Goal: Information Seeking & Learning: Learn about a topic

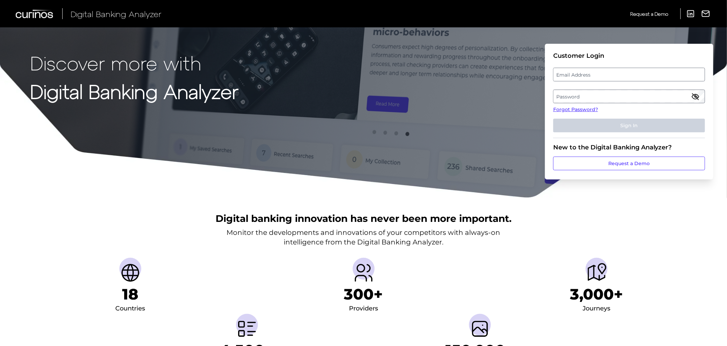
click at [586, 78] on label "Email Address" at bounding box center [629, 74] width 151 height 12
click at [586, 78] on input "email" at bounding box center [629, 75] width 152 height 14
type input "[PERSON_NAME][EMAIL_ADDRESS][DOMAIN_NAME]"
click at [599, 98] on label "Password" at bounding box center [629, 96] width 151 height 12
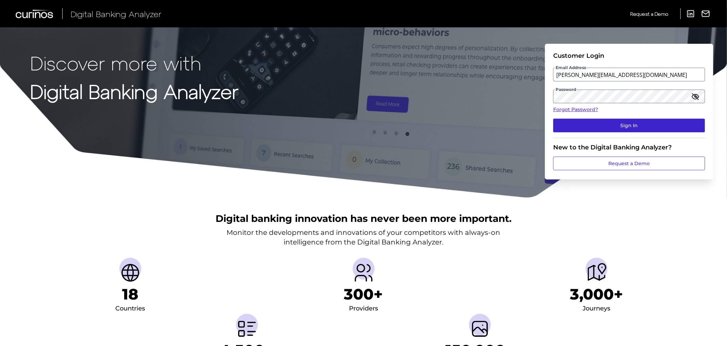
click at [620, 121] on button "Sign In" at bounding box center [629, 126] width 152 height 14
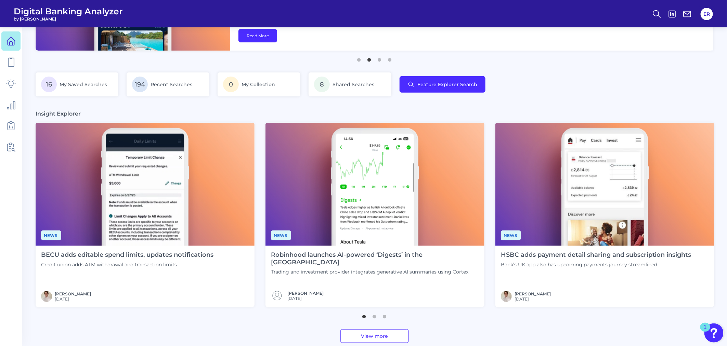
scroll to position [114, 0]
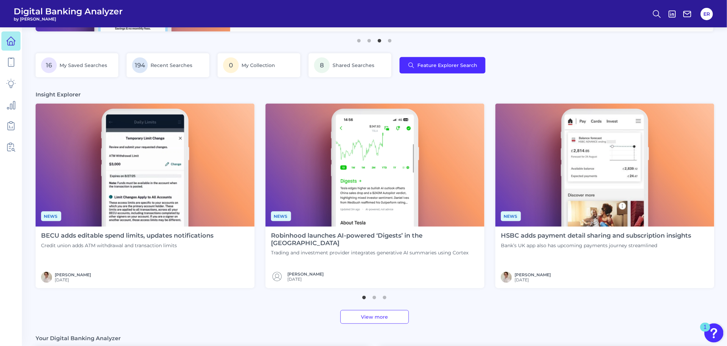
click at [607, 234] on h4 "HSBC adds payment detail sharing and subscription insights" at bounding box center [596, 236] width 191 height 8
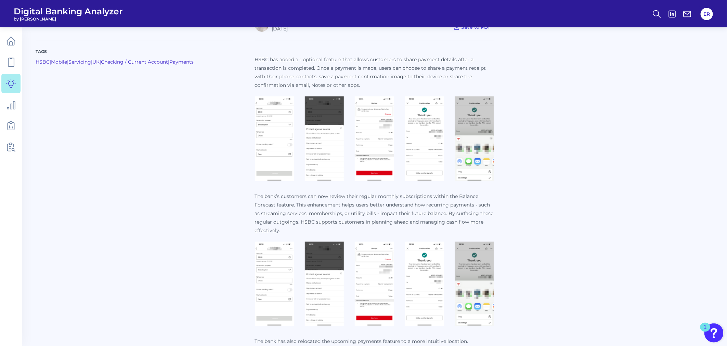
scroll to position [190, 0]
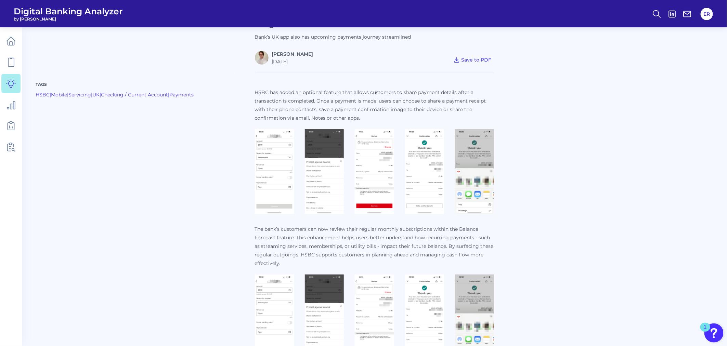
click at [276, 164] on img at bounding box center [274, 171] width 39 height 85
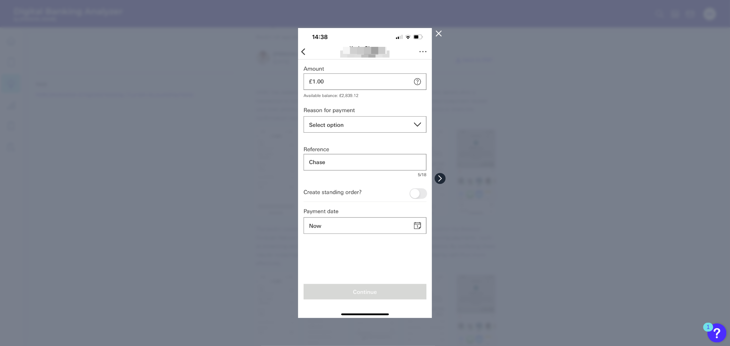
click at [440, 178] on icon at bounding box center [440, 179] width 6 height 6
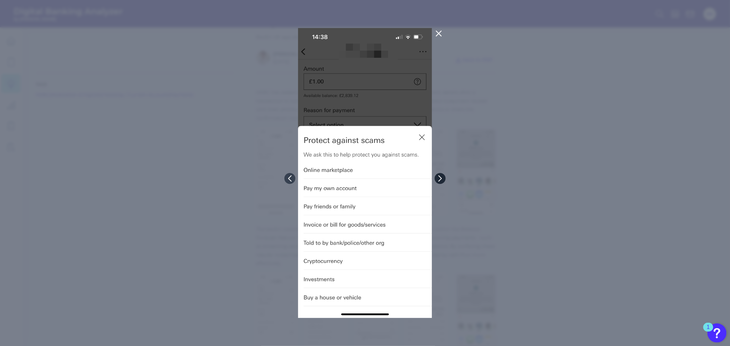
click at [440, 176] on icon at bounding box center [440, 179] width 6 height 6
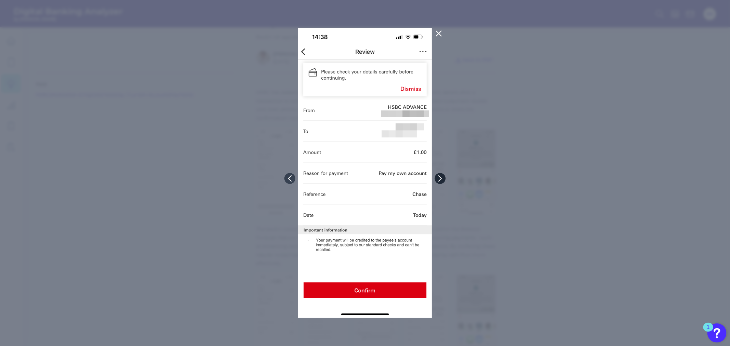
click at [438, 174] on button at bounding box center [440, 178] width 11 height 11
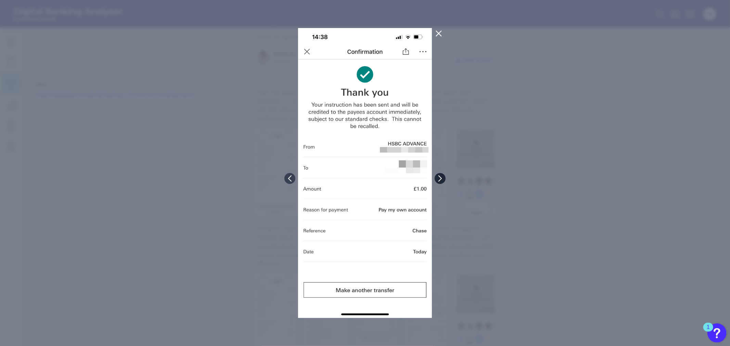
click at [438, 174] on button at bounding box center [440, 178] width 11 height 11
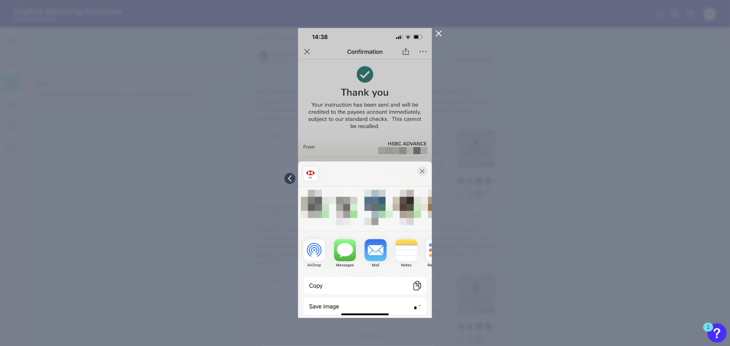
click at [440, 33] on icon at bounding box center [439, 33] width 8 height 8
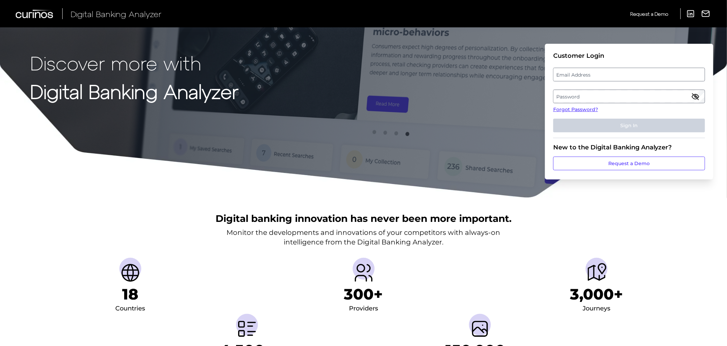
click at [599, 77] on label "Email Address" at bounding box center [629, 74] width 151 height 12
click at [599, 77] on input "email" at bounding box center [629, 75] width 152 height 14
type input "[PERSON_NAME][EMAIL_ADDRESS][DOMAIN_NAME]"
click at [601, 95] on label "Password" at bounding box center [629, 96] width 151 height 12
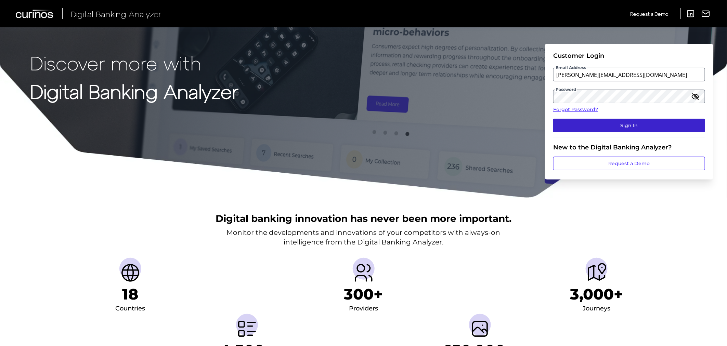
click at [609, 127] on button "Sign In" at bounding box center [629, 126] width 152 height 14
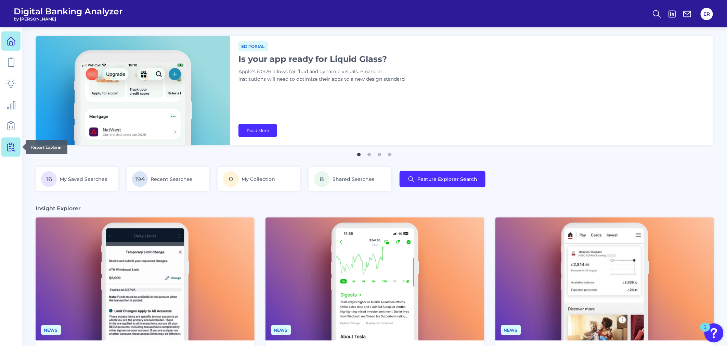
click at [5, 152] on link at bounding box center [10, 147] width 19 height 19
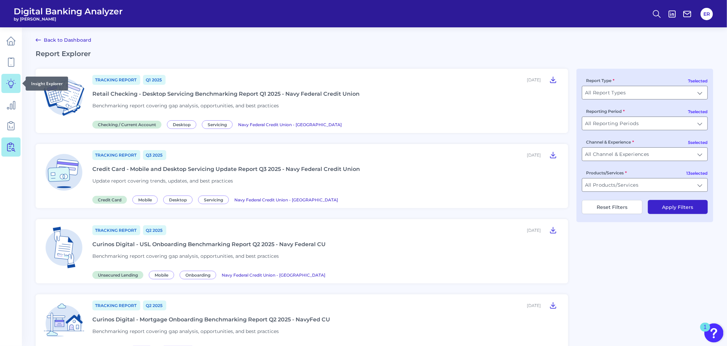
click at [16, 79] on link at bounding box center [10, 83] width 19 height 19
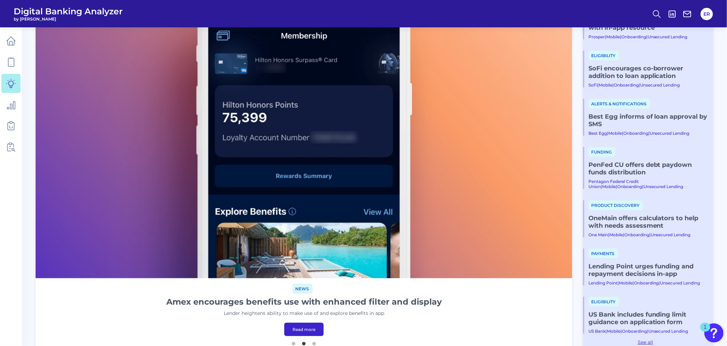
scroll to position [114, 0]
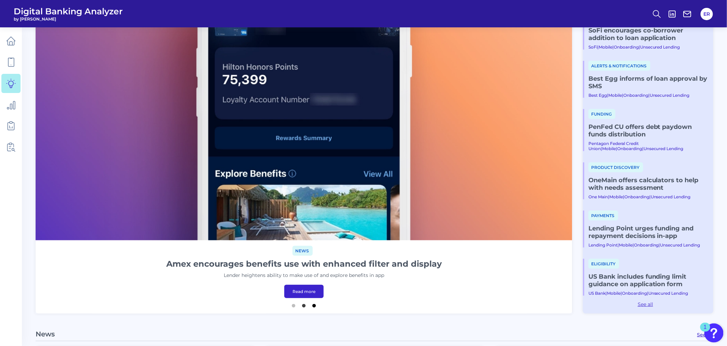
click at [316, 304] on button "3" at bounding box center [314, 304] width 7 height 7
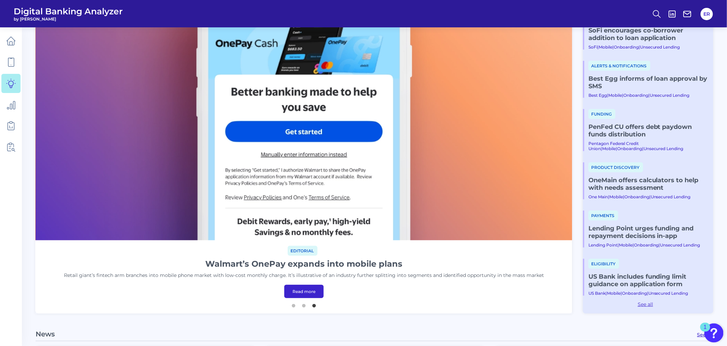
click at [299, 290] on link "Read more" at bounding box center [303, 291] width 39 height 13
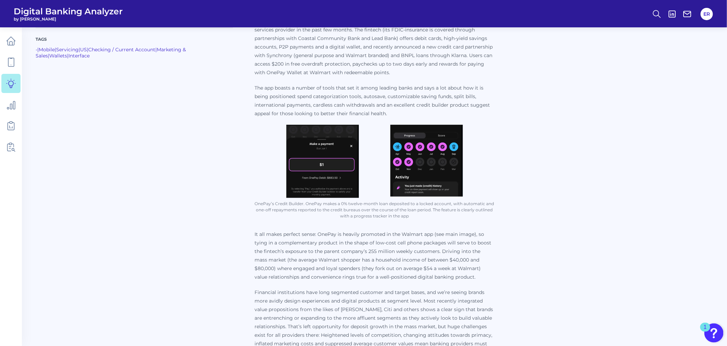
scroll to position [304, 0]
